Goal: Navigation & Orientation: Find specific page/section

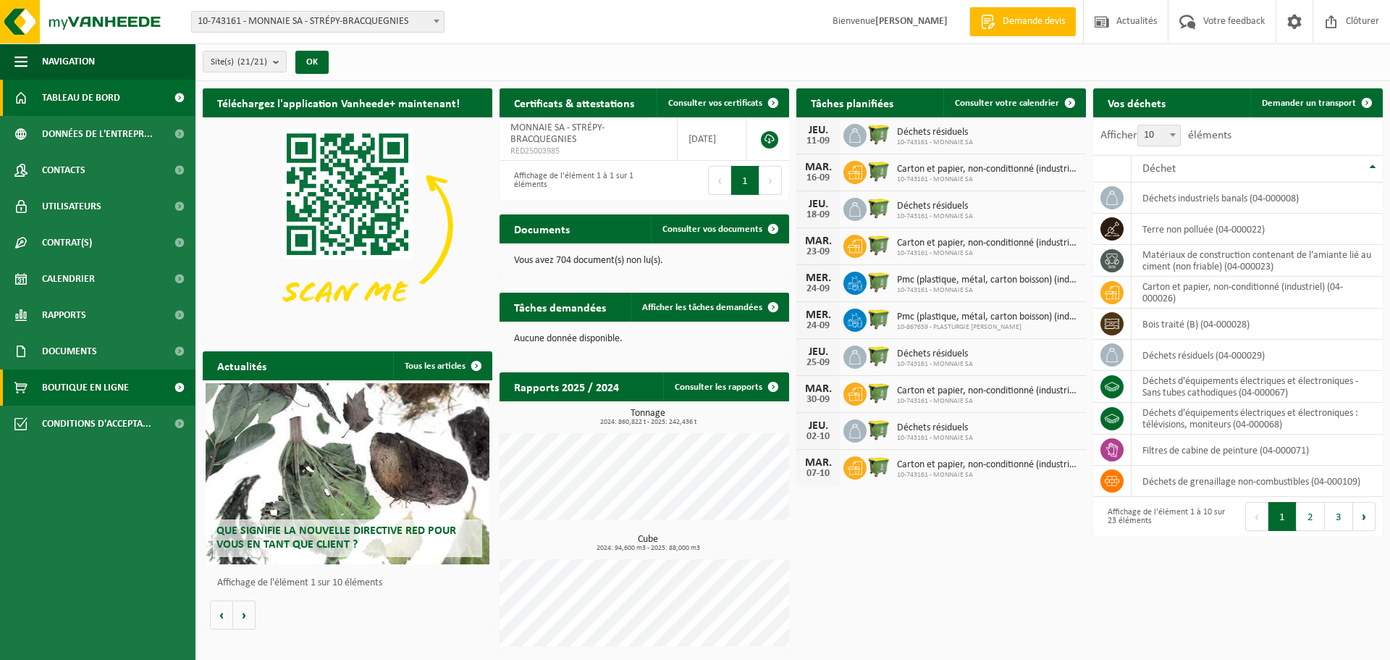
click at [90, 389] on span "Boutique en ligne" at bounding box center [85, 387] width 87 height 36
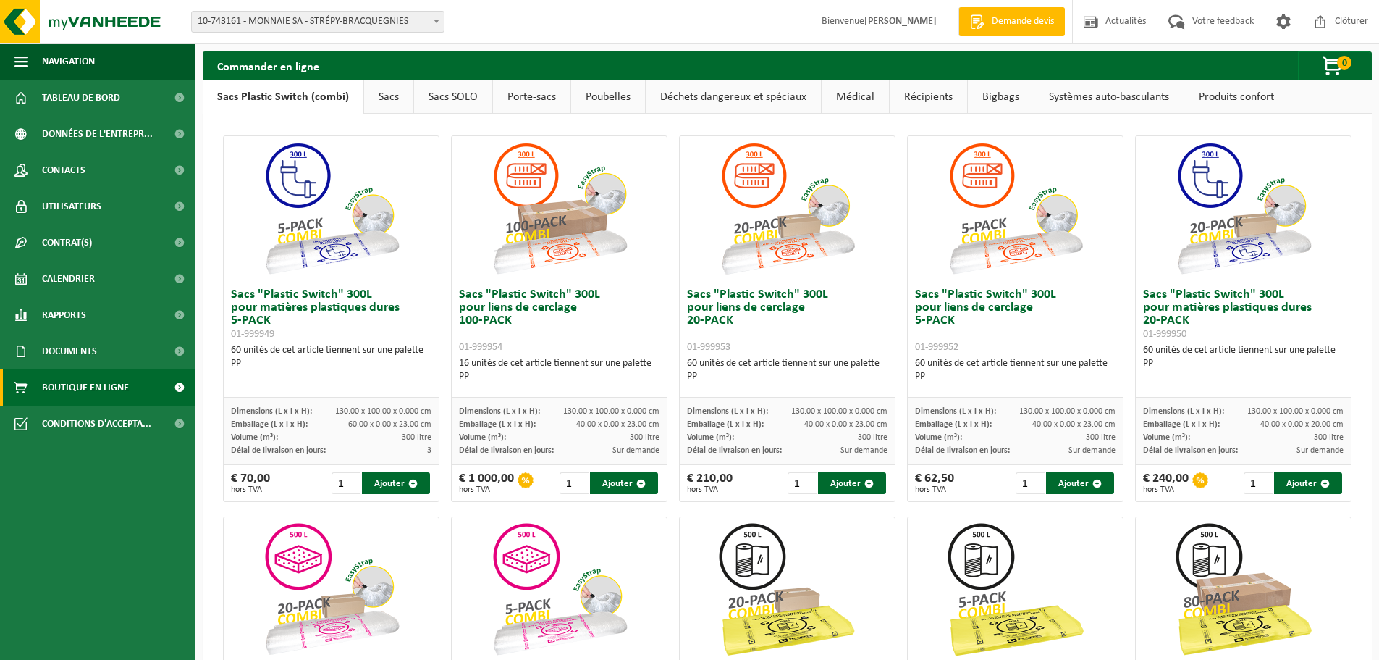
click at [1001, 94] on link "Bigbags" at bounding box center [1001, 96] width 66 height 33
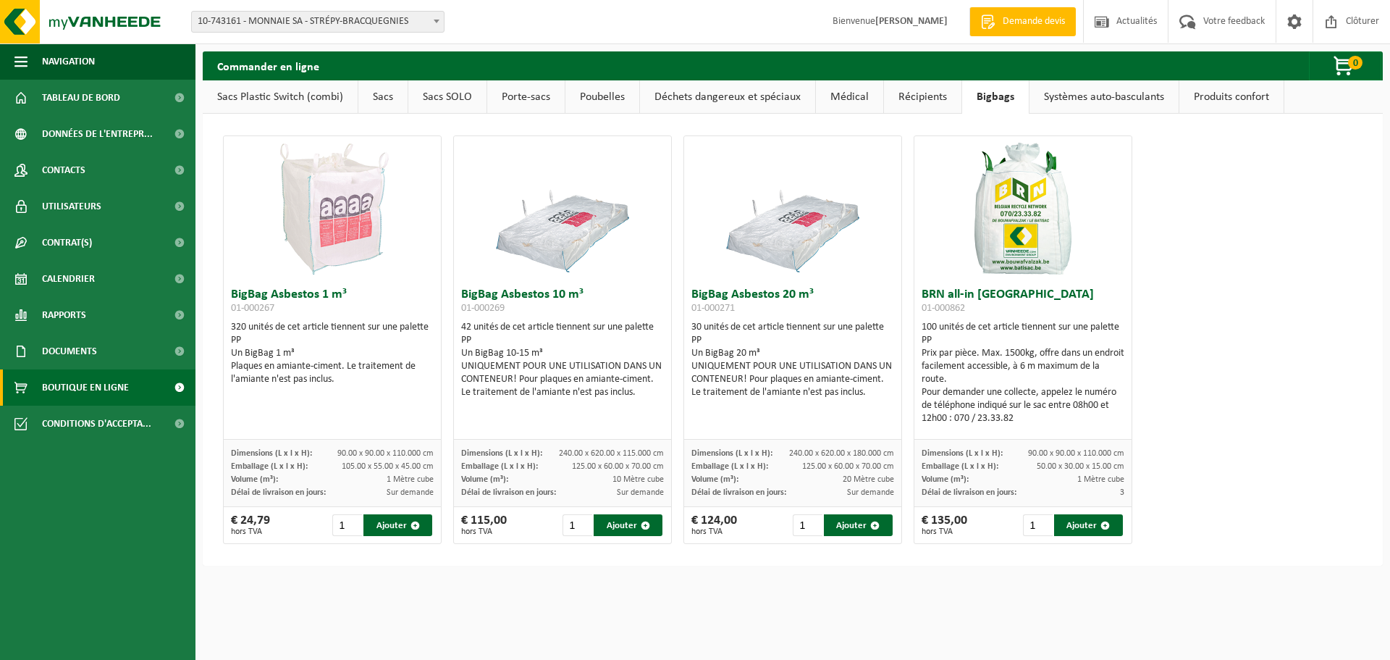
click at [1097, 98] on link "Systèmes auto-basculants" at bounding box center [1103, 96] width 149 height 33
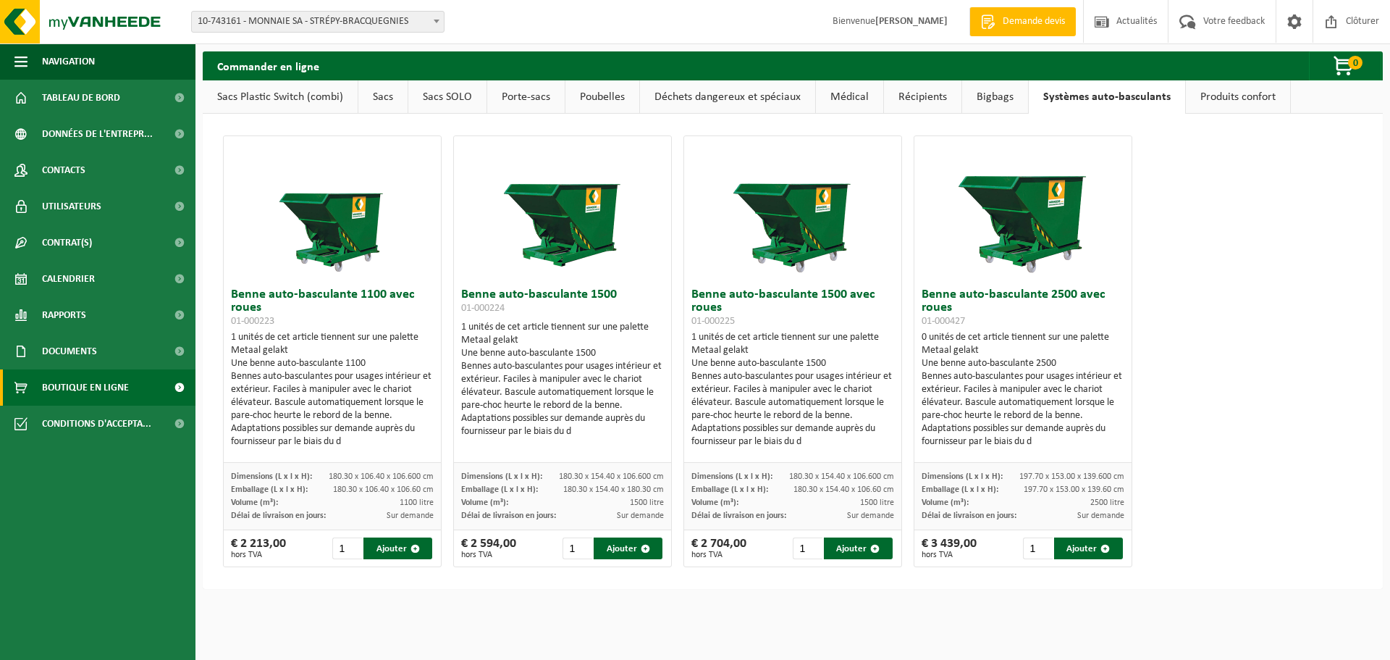
click at [917, 90] on link "Récipients" at bounding box center [922, 96] width 77 height 33
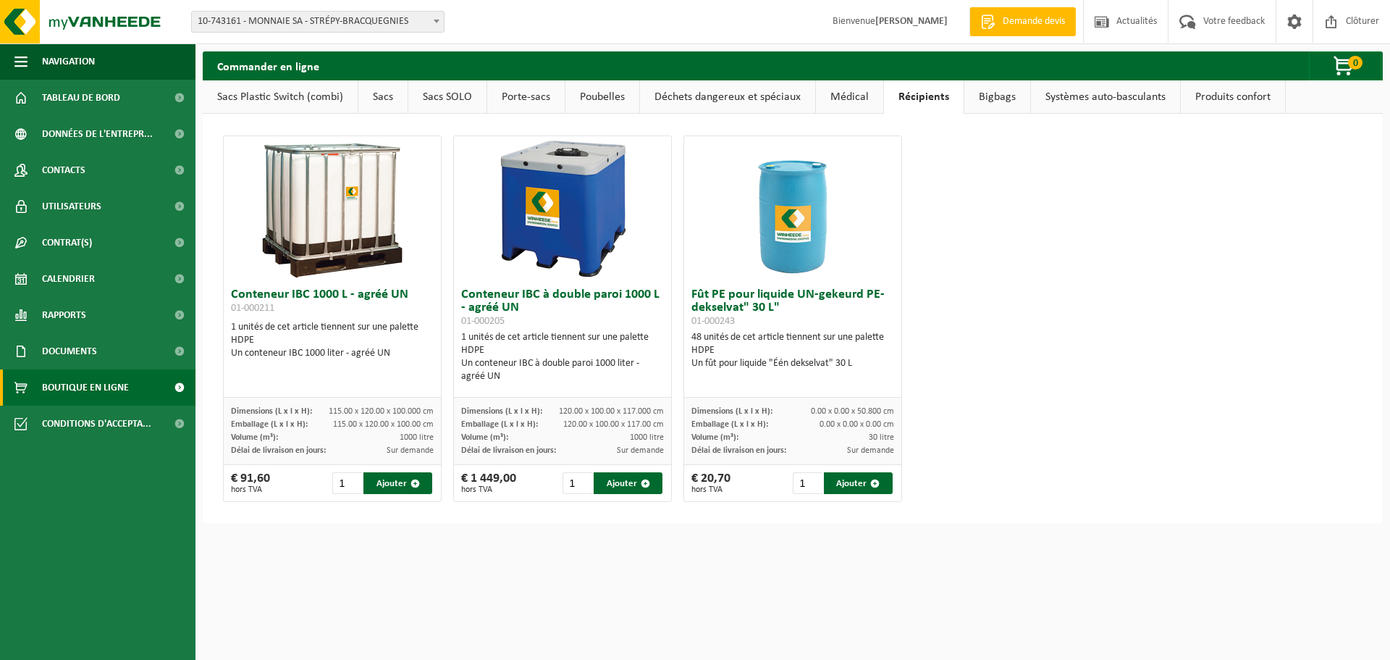
click at [843, 92] on link "Médical" at bounding box center [849, 96] width 67 height 33
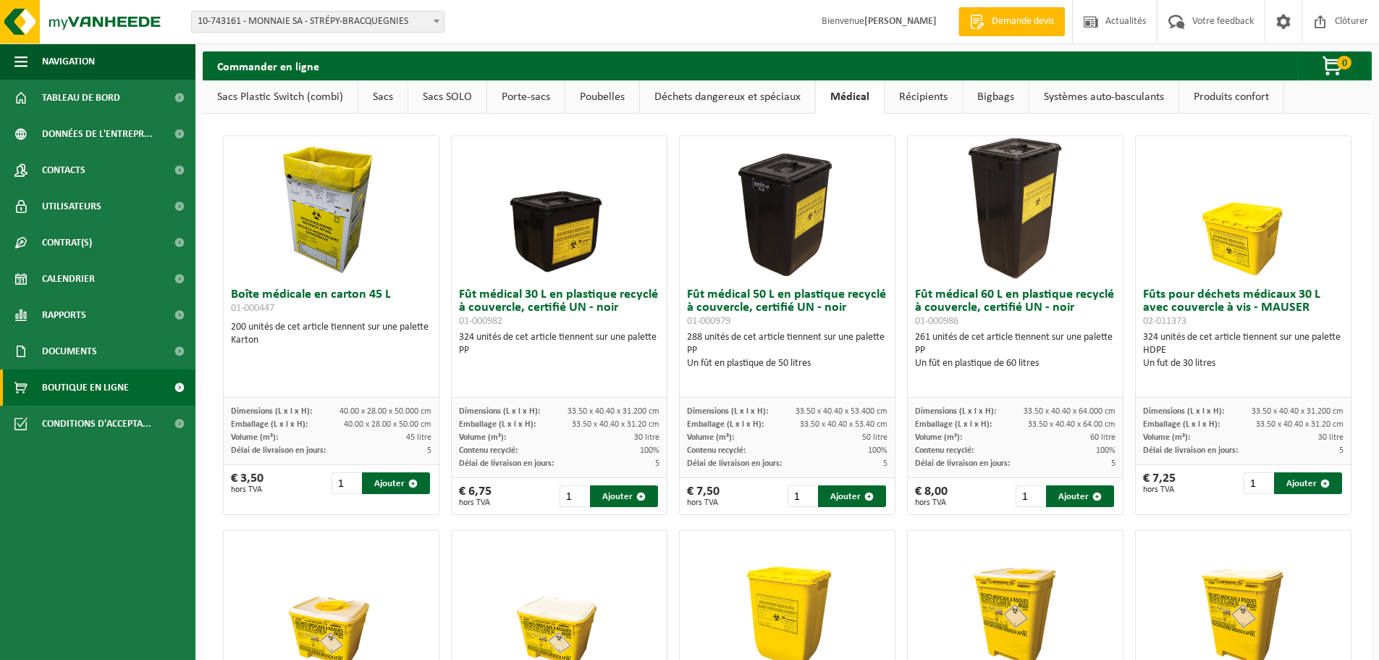
click at [792, 99] on link "Déchets dangereux et spéciaux" at bounding box center [727, 96] width 175 height 33
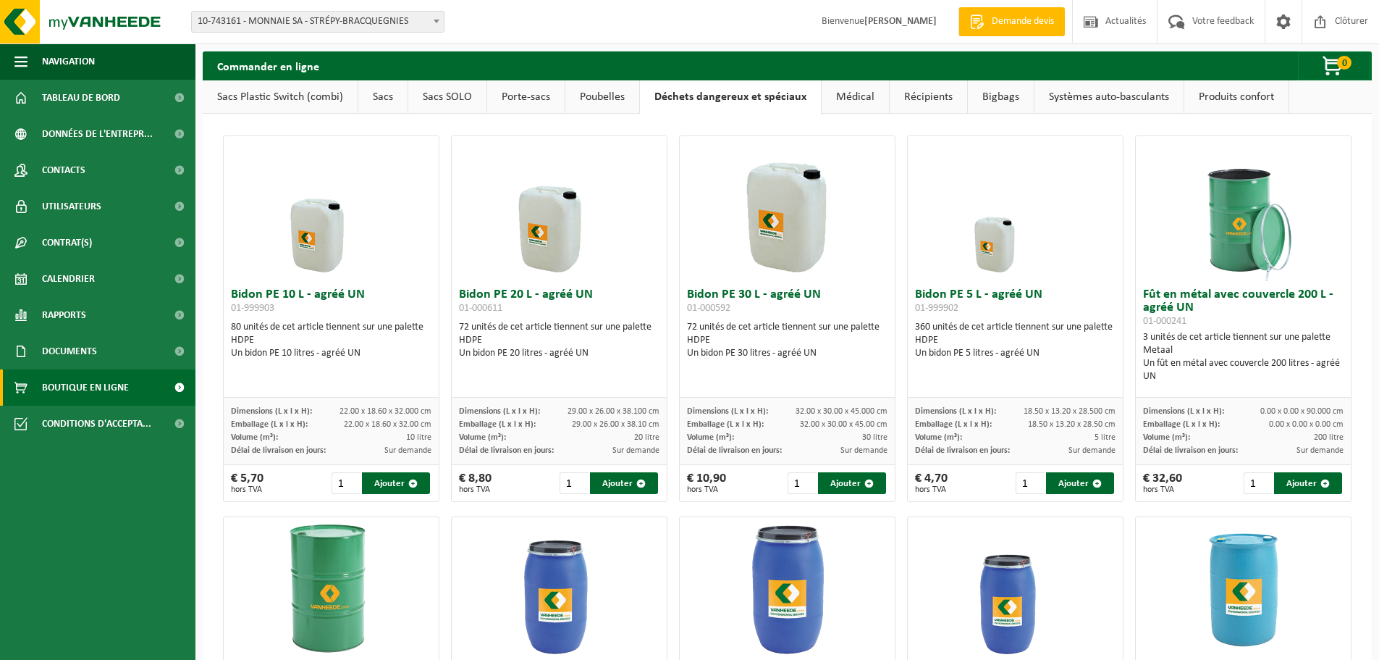
click at [611, 103] on link "Poubelles" at bounding box center [602, 96] width 74 height 33
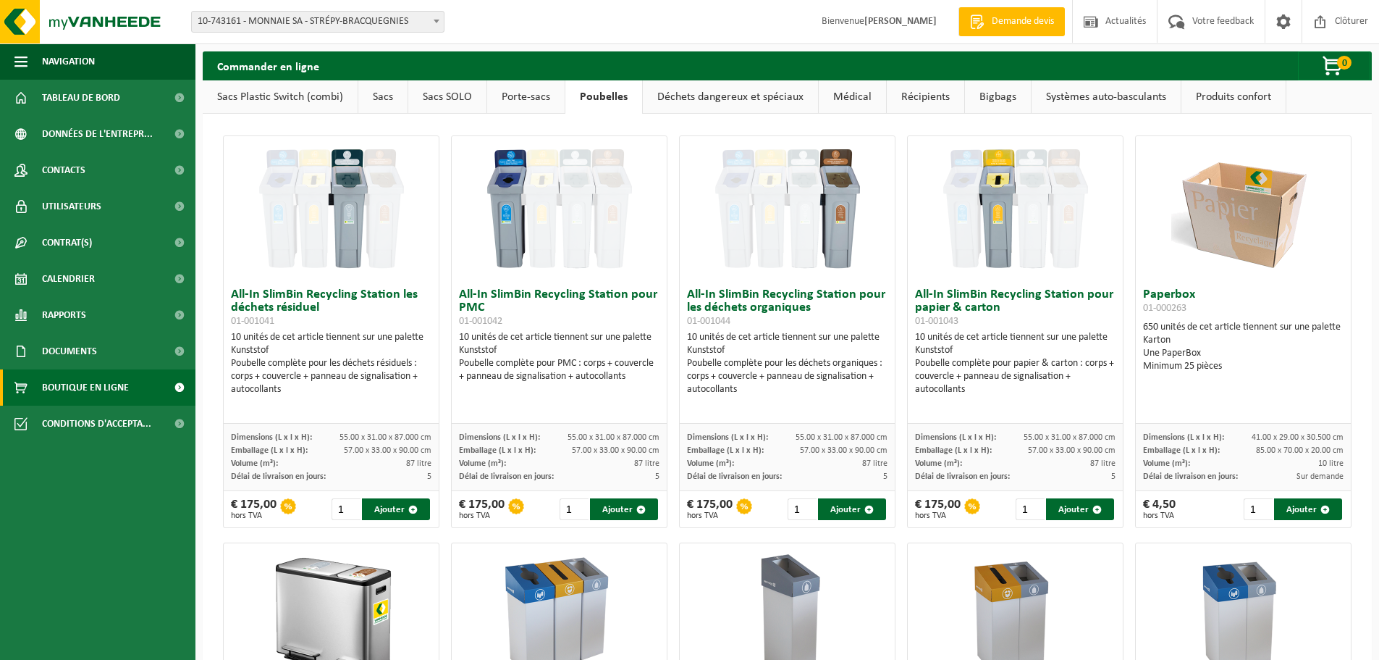
click at [457, 98] on link "Sacs SOLO" at bounding box center [447, 96] width 78 height 33
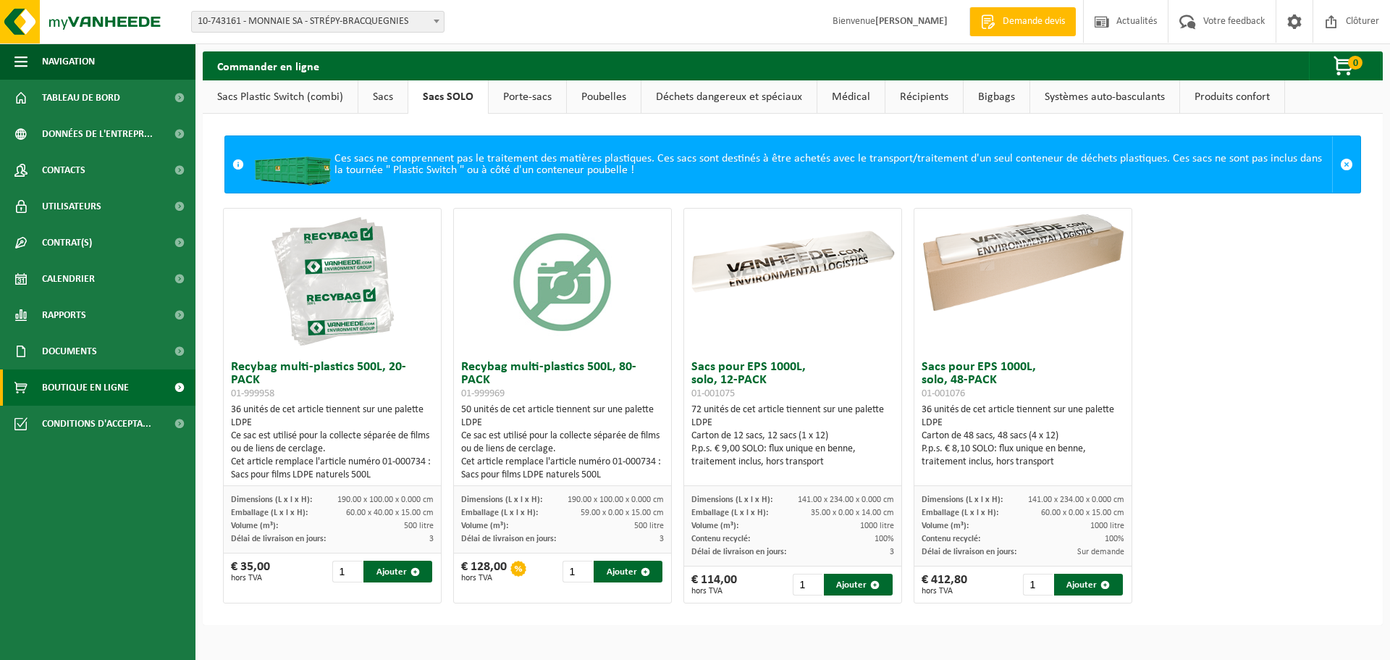
click at [380, 100] on link "Sacs" at bounding box center [382, 96] width 49 height 33
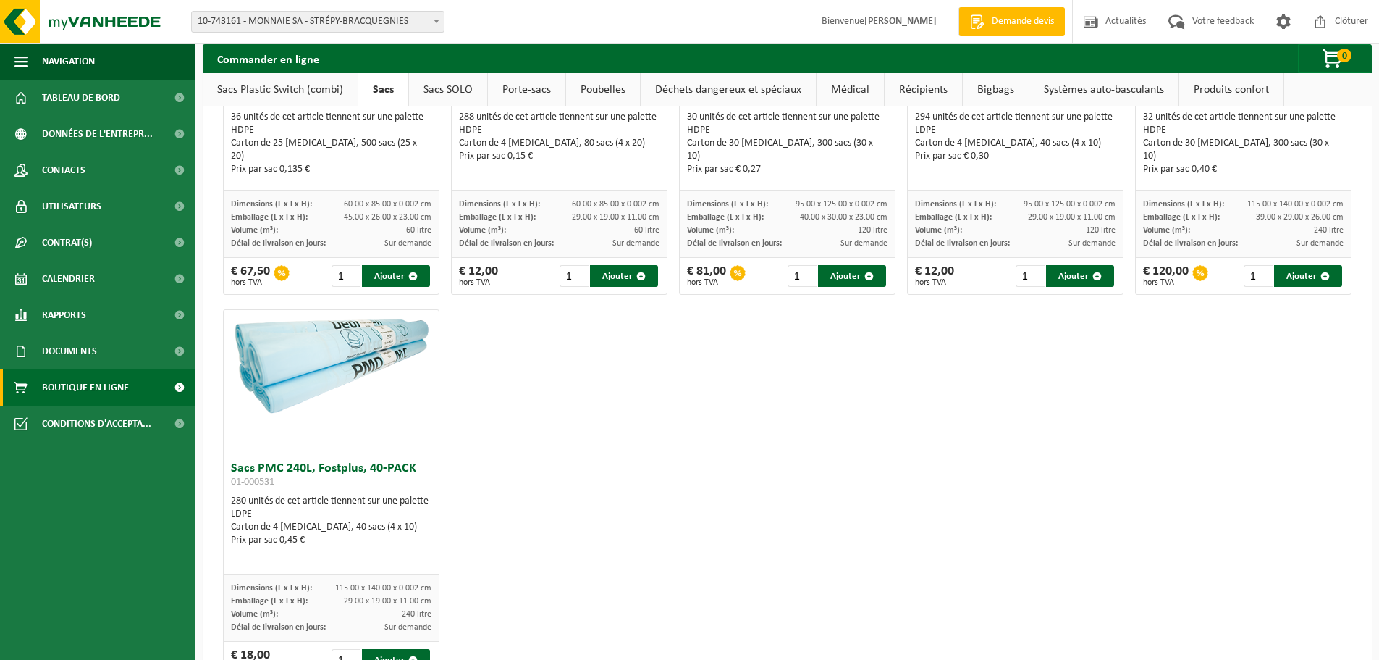
scroll to position [1853, 0]
